Goal: Information Seeking & Learning: Learn about a topic

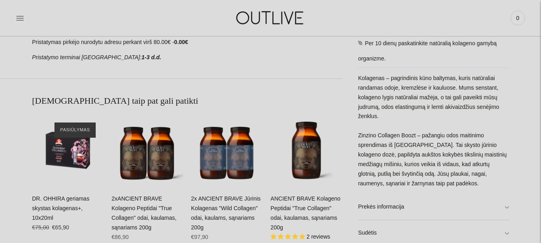
scroll to position [445, 0]
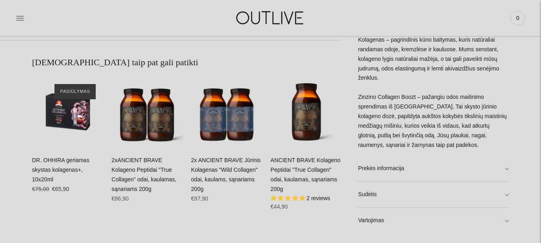
click at [140, 172] on link "2xANCIENT BRAVE Kolageno Peptidai "True Collagen" odai, kaulamas, sąnariams 200g" at bounding box center [144, 174] width 65 height 35
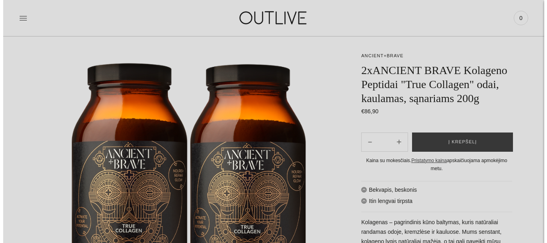
scroll to position [7, 0]
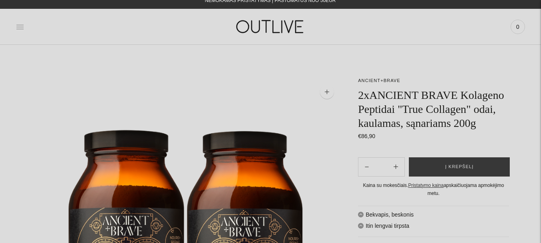
click at [22, 27] on icon at bounding box center [19, 27] width 7 height 4
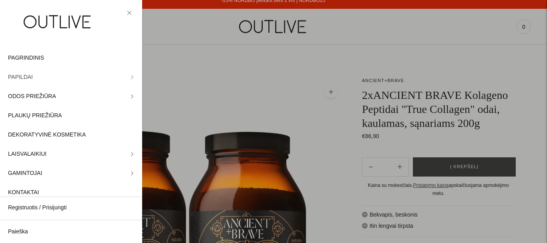
click at [22, 77] on span "PAPILDAI" at bounding box center [20, 77] width 25 height 10
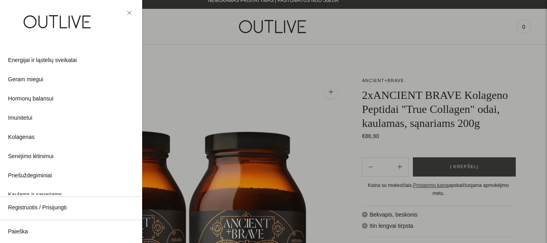
scroll to position [115, 0]
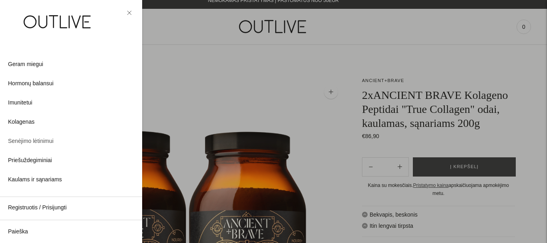
click at [30, 137] on span "Senėjimo lėtinimui" at bounding box center [31, 142] width 46 height 10
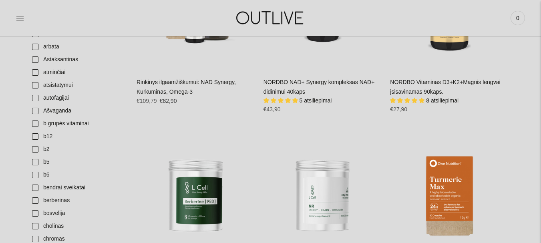
scroll to position [107, 0]
